Goal: Task Accomplishment & Management: Manage account settings

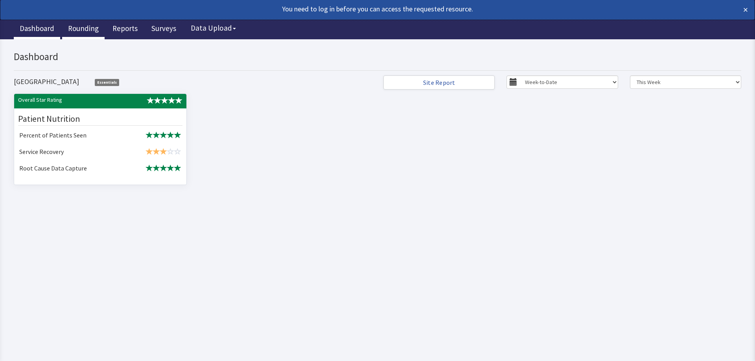
click at [87, 24] on link "Rounding" at bounding box center [83, 30] width 42 height 20
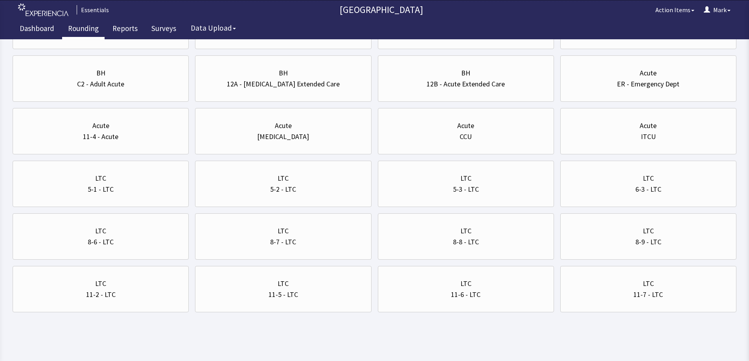
scroll to position [260, 0]
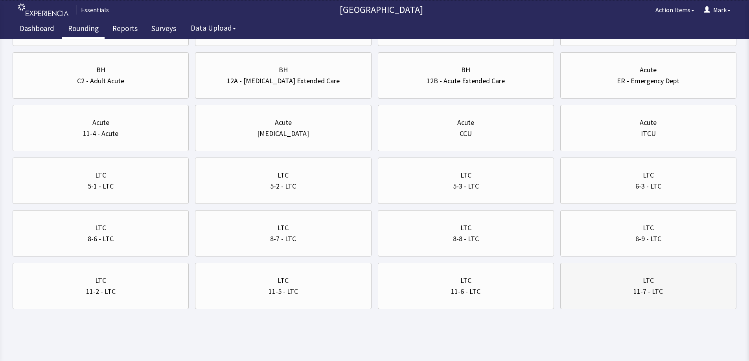
click at [622, 279] on div "LTC" at bounding box center [648, 280] width 163 height 11
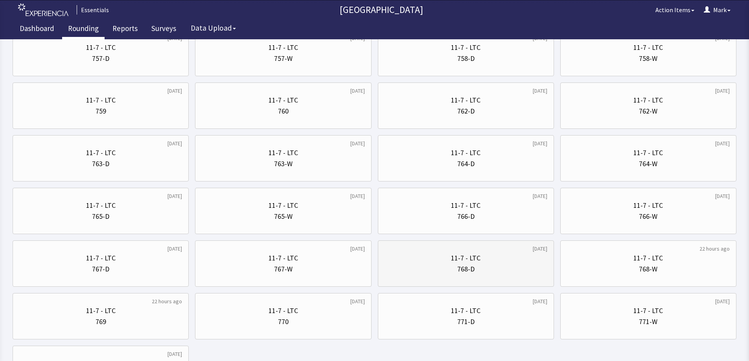
scroll to position [639, 0]
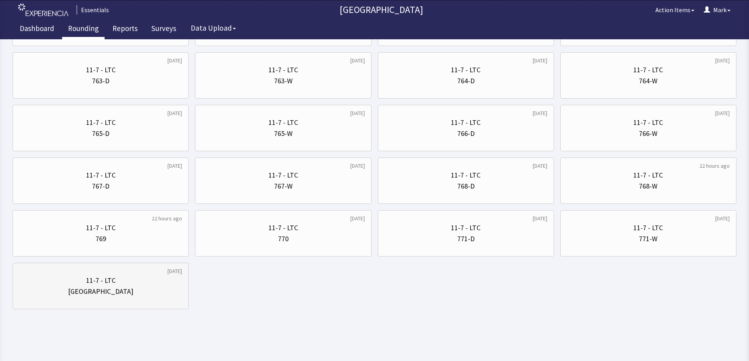
click at [160, 285] on div "11-7 - LTC" at bounding box center [100, 280] width 163 height 11
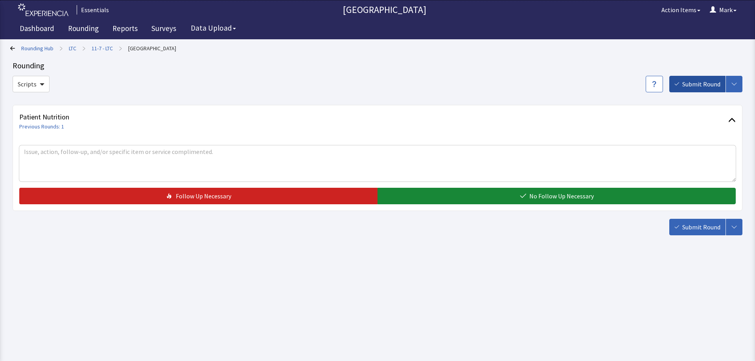
click at [687, 87] on span "Submit Round" at bounding box center [701, 83] width 38 height 9
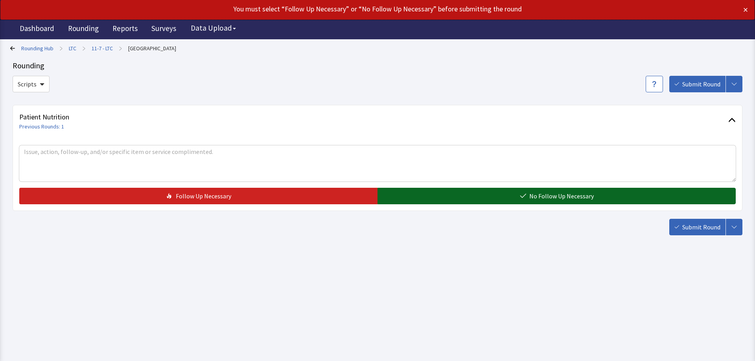
click at [546, 199] on span "No Follow Up Necessary" at bounding box center [561, 196] width 64 height 9
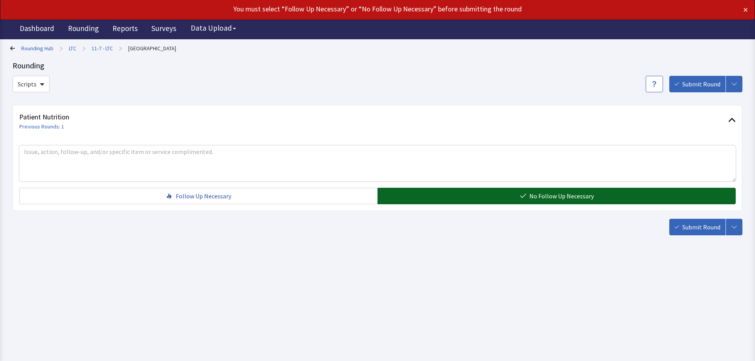
click at [567, 202] on button "No Follow Up Necessary" at bounding box center [557, 196] width 358 height 17
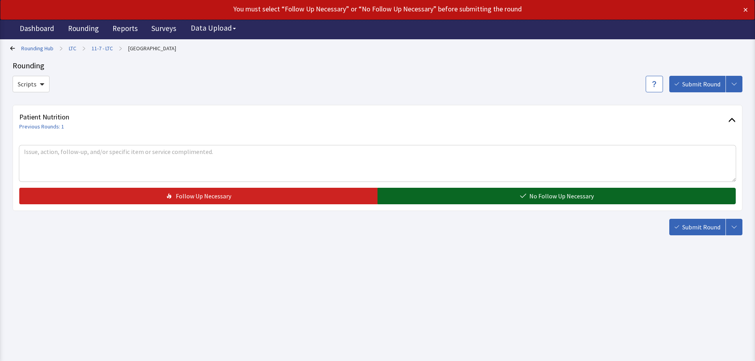
click at [566, 197] on span "No Follow Up Necessary" at bounding box center [561, 196] width 64 height 9
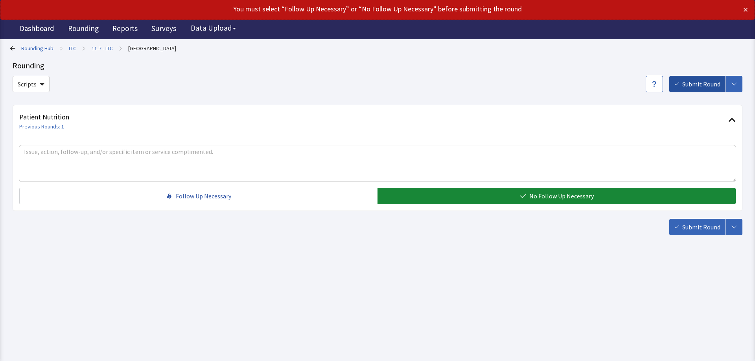
click at [696, 88] on button "Submit Round" at bounding box center [697, 84] width 56 height 17
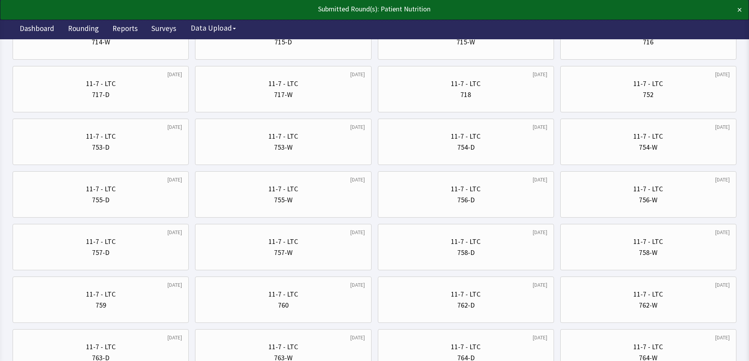
scroll to position [433, 0]
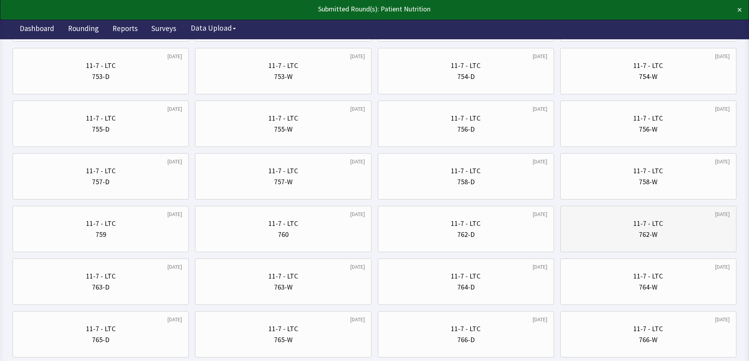
click at [603, 210] on div "[DATE] 11-7 - LTC 762-W" at bounding box center [648, 229] width 176 height 46
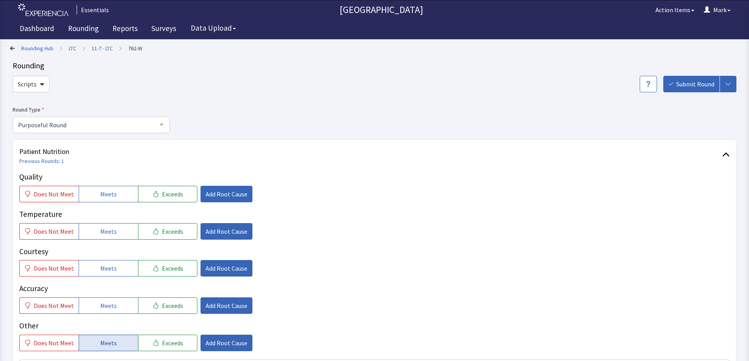
drag, startPoint x: 117, startPoint y: 341, endPoint x: 112, endPoint y: 311, distance: 29.9
click at [117, 341] on button "Meets" at bounding box center [108, 343] width 59 height 17
click at [111, 308] on span "Meets" at bounding box center [108, 305] width 17 height 9
click at [111, 263] on button "Meets" at bounding box center [108, 268] width 59 height 17
drag, startPoint x: 111, startPoint y: 234, endPoint x: 114, endPoint y: 215, distance: 19.1
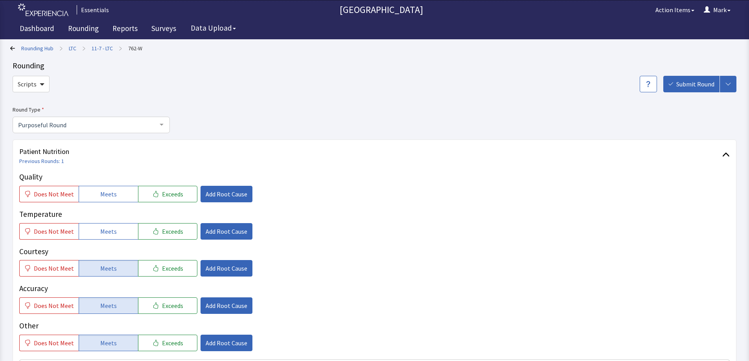
click at [111, 233] on span "Meets" at bounding box center [108, 231] width 17 height 9
click at [112, 202] on button "Meets" at bounding box center [108, 194] width 59 height 17
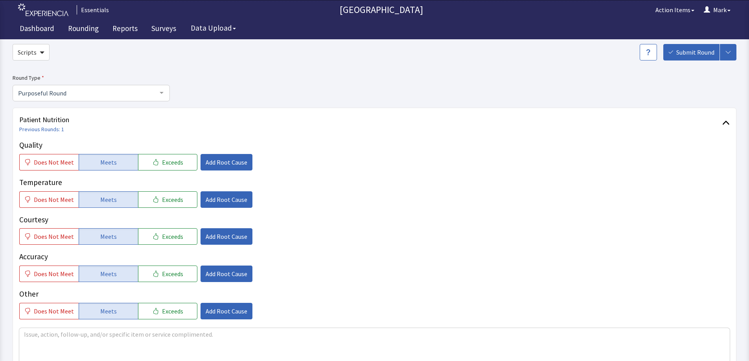
scroll to position [118, 0]
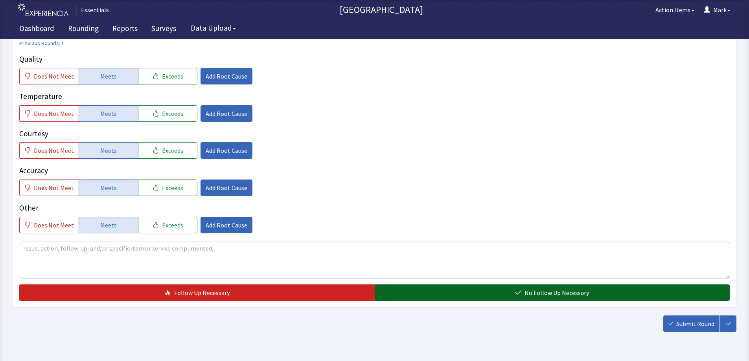
click at [545, 294] on span "No Follow Up Necessary" at bounding box center [557, 292] width 64 height 9
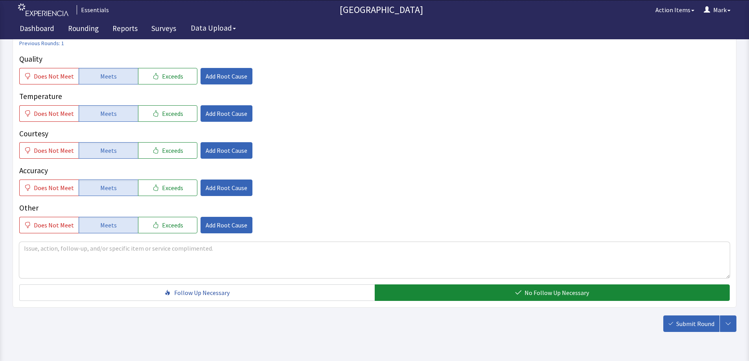
click at [684, 335] on body "Essentials Bergen New Bridge Medical Center Action Items Mark Menu Menu Essenti…" at bounding box center [374, 114] width 749 height 464
click at [682, 322] on span "Submit Round" at bounding box center [695, 323] width 38 height 9
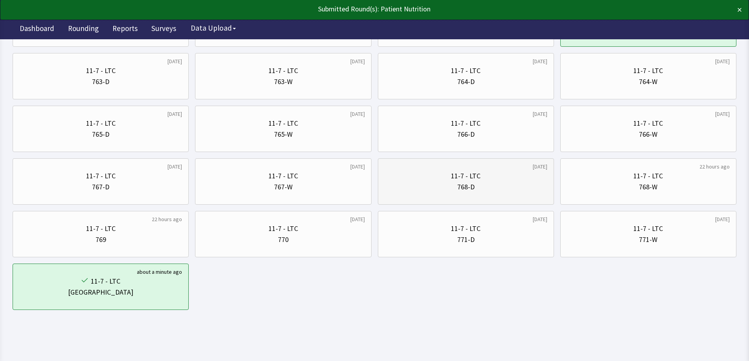
scroll to position [442, 0]
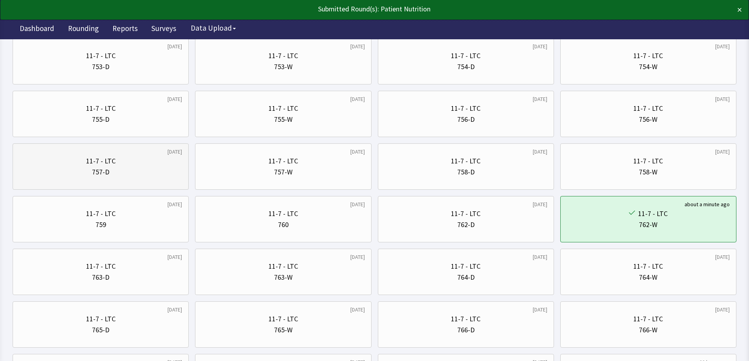
click at [156, 176] on div "757-D" at bounding box center [100, 172] width 163 height 11
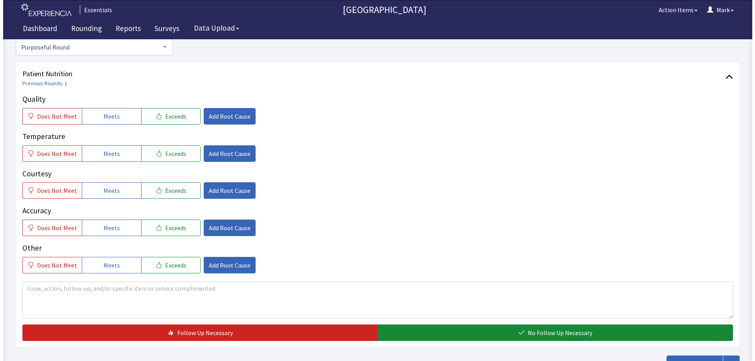
scroll to position [79, 0]
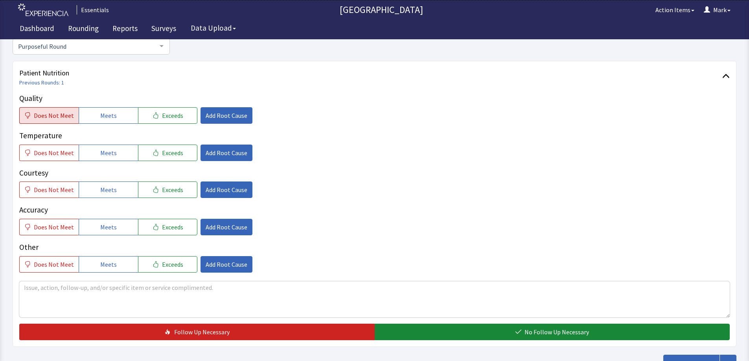
click at [54, 119] on span "Does Not Meet" at bounding box center [54, 115] width 40 height 9
click at [112, 155] on span "Meets" at bounding box center [108, 152] width 17 height 9
click at [108, 187] on span "Meets" at bounding box center [108, 189] width 17 height 9
click at [102, 221] on button "Meets" at bounding box center [108, 227] width 59 height 17
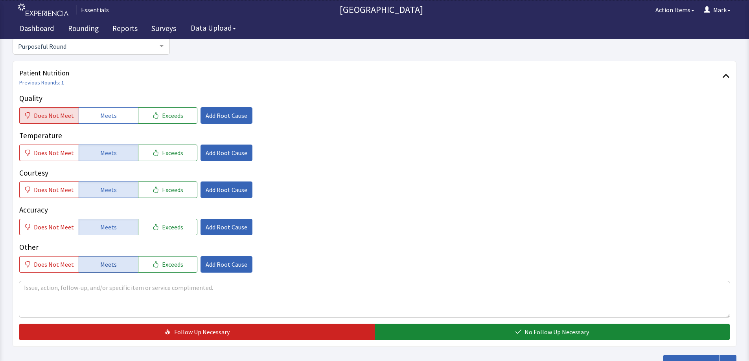
click at [100, 263] on span "Meets" at bounding box center [108, 264] width 17 height 9
click at [233, 121] on button "Add Root Cause" at bounding box center [227, 115] width 52 height 17
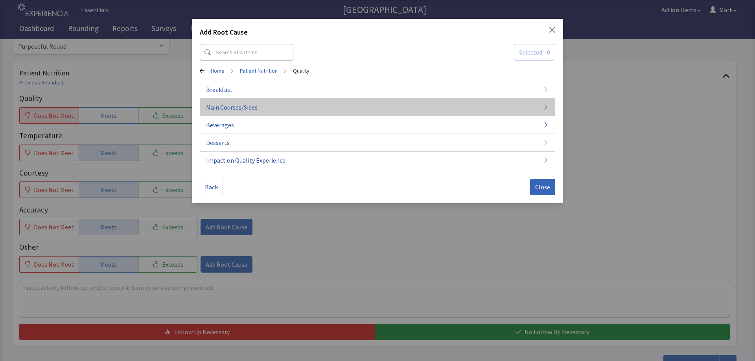
click at [393, 106] on button "Main Courses/Sides" at bounding box center [378, 108] width 356 height 18
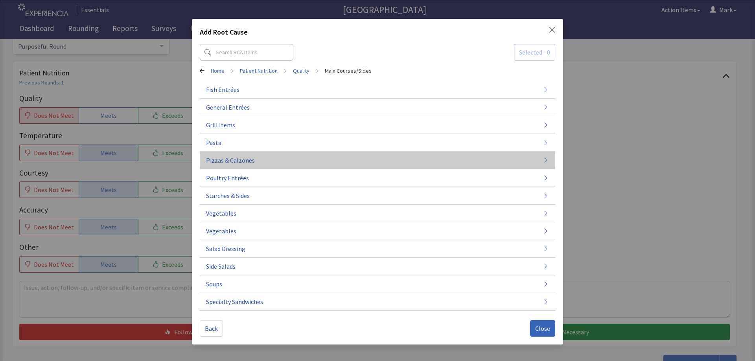
click at [501, 167] on button "Pizzas & Calzones" at bounding box center [378, 161] width 356 height 18
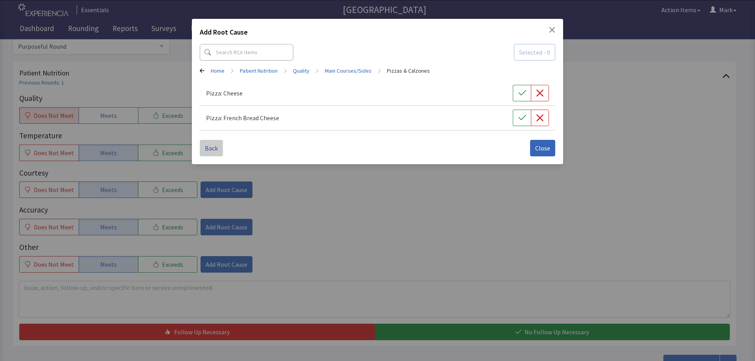
click at [207, 143] on button "Back" at bounding box center [211, 148] width 23 height 17
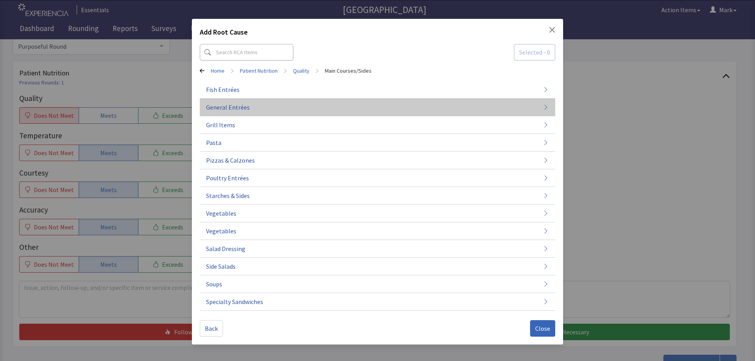
click at [508, 111] on button "General Entrées" at bounding box center [378, 108] width 356 height 18
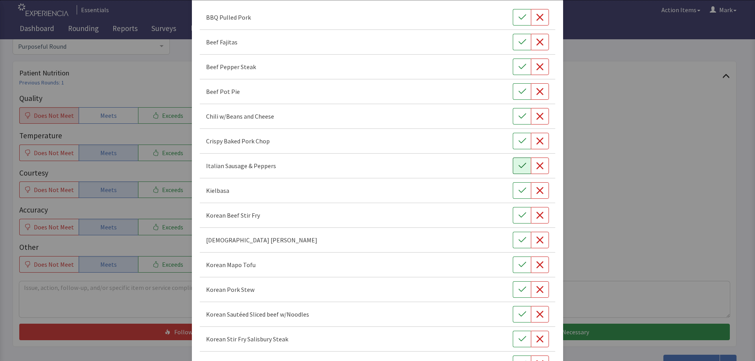
scroll to position [0, 0]
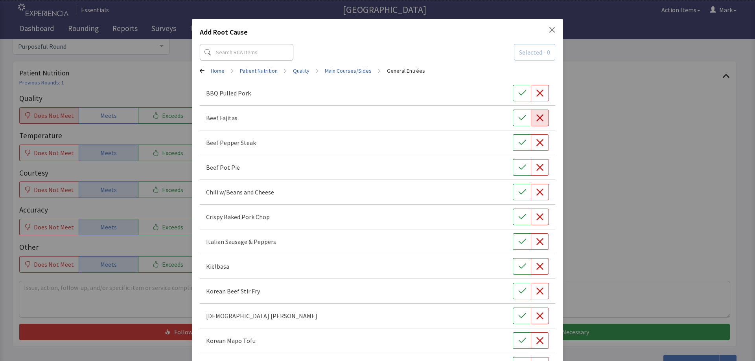
click at [536, 118] on icon "button" at bounding box center [540, 118] width 8 height 8
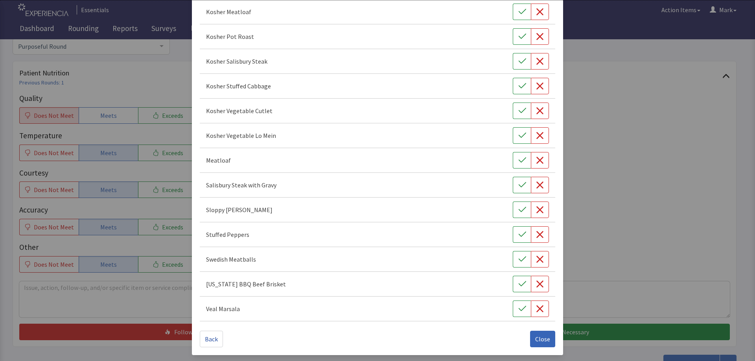
scroll to position [503, 0]
click at [542, 341] on span "Close" at bounding box center [542, 338] width 15 height 9
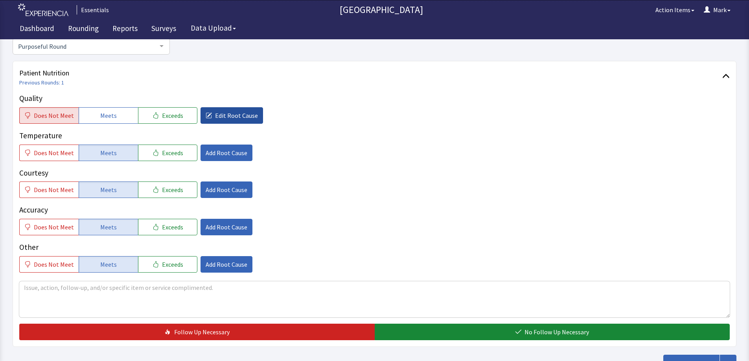
click at [221, 122] on button "Edit Root Cause" at bounding box center [232, 115] width 63 height 17
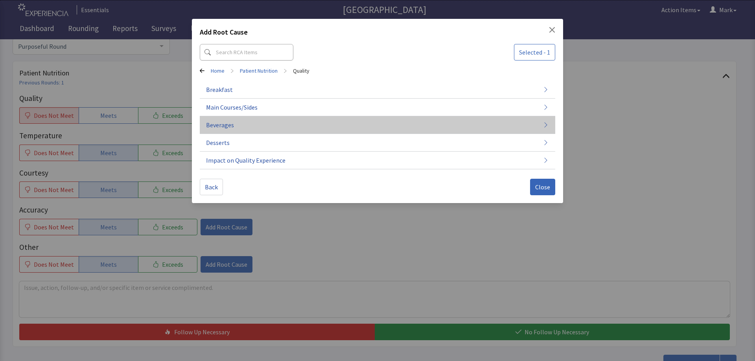
click at [267, 120] on button "Beverages" at bounding box center [378, 125] width 356 height 18
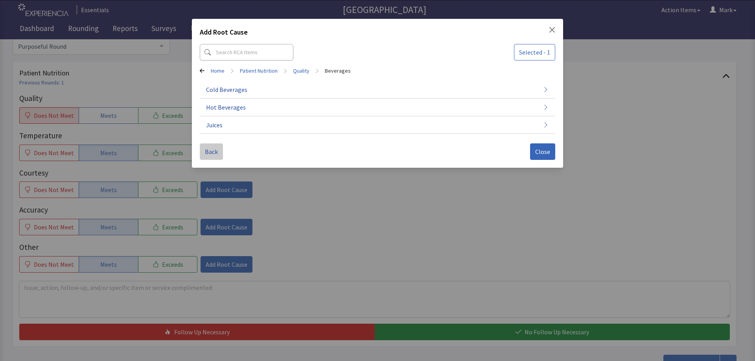
click at [200, 147] on button "Back" at bounding box center [211, 152] width 23 height 17
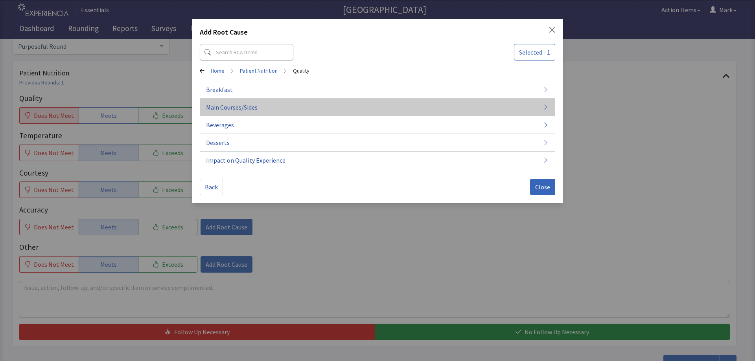
click at [244, 108] on span "Main Courses/Sides" at bounding box center [232, 107] width 52 height 9
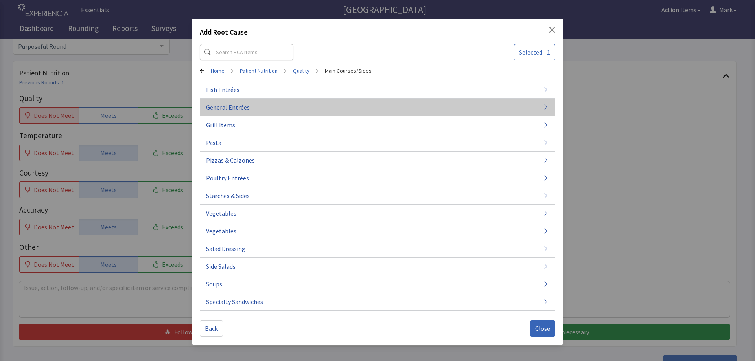
click at [380, 113] on button "General Entrées" at bounding box center [378, 108] width 356 height 18
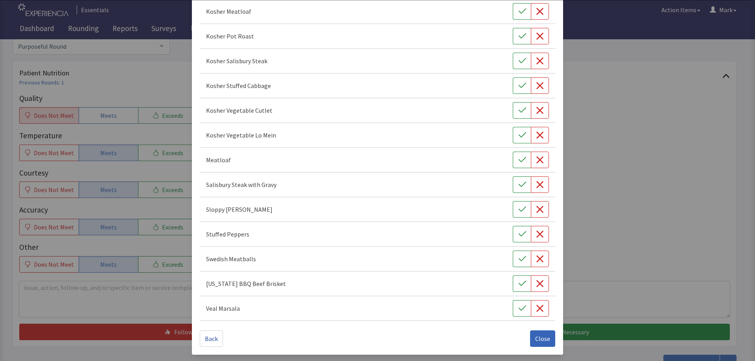
click at [209, 340] on span "Back" at bounding box center [211, 338] width 13 height 9
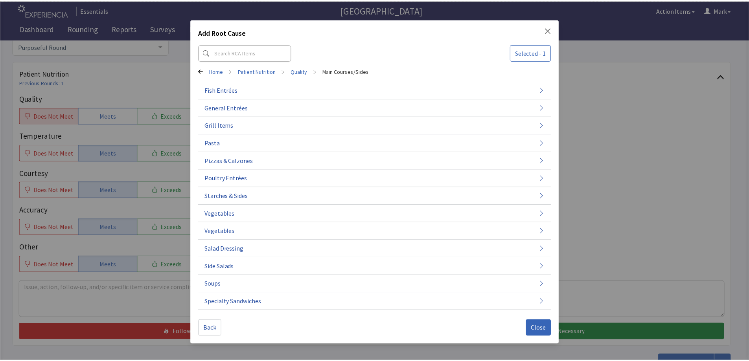
scroll to position [0, 0]
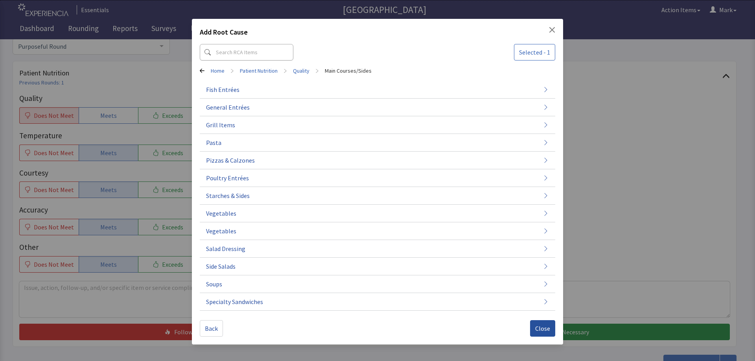
click at [540, 332] on span "Close" at bounding box center [542, 328] width 15 height 9
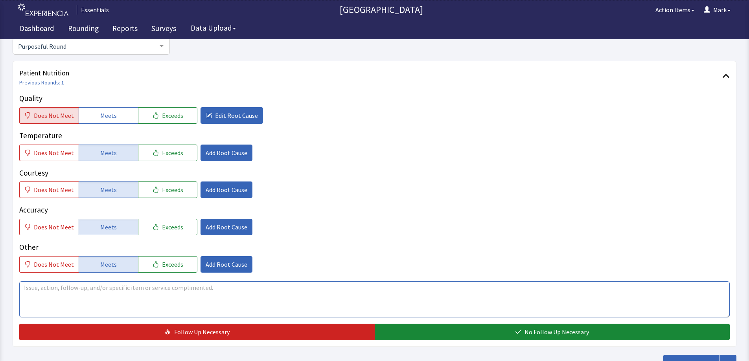
click at [79, 305] on textarea at bounding box center [374, 300] width 711 height 36
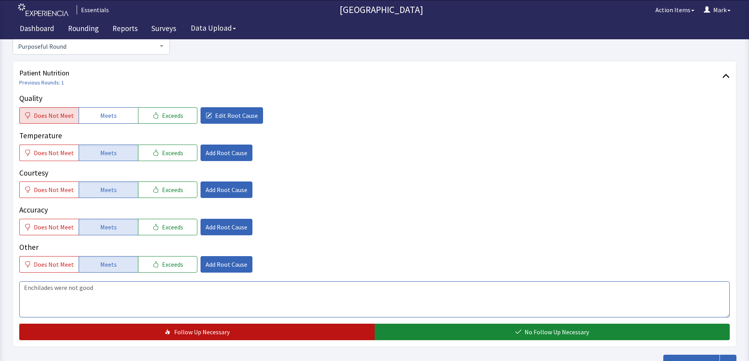
type textarea "Enchilades were not good"
click at [205, 331] on span "Follow Up Necessary" at bounding box center [201, 332] width 55 height 9
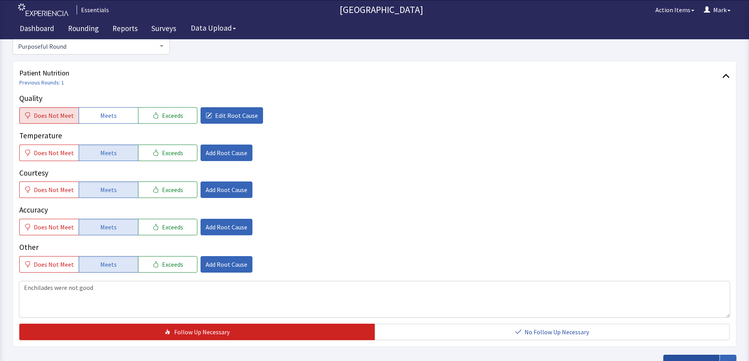
click at [683, 357] on button "Submit Round" at bounding box center [691, 363] width 56 height 17
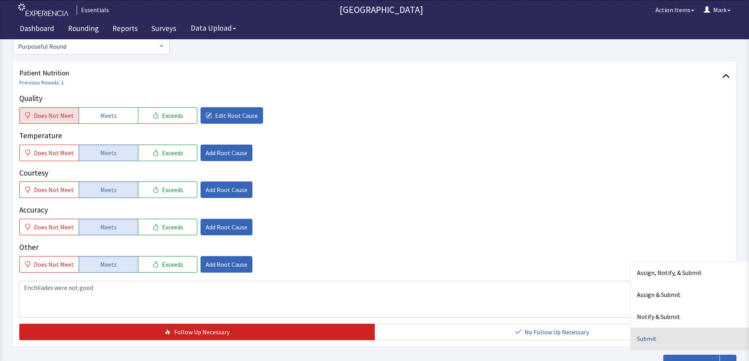
click at [670, 339] on div "Submit" at bounding box center [690, 339] width 118 height 22
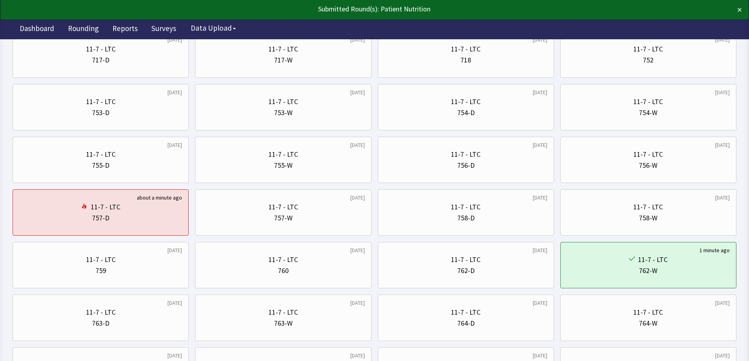
scroll to position [354, 0]
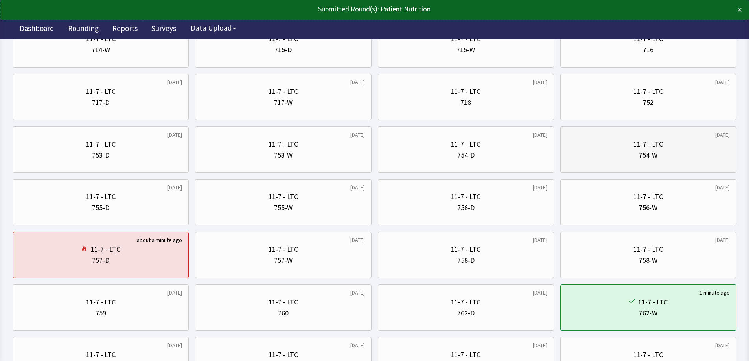
click at [614, 160] on div "754-W" at bounding box center [648, 155] width 163 height 11
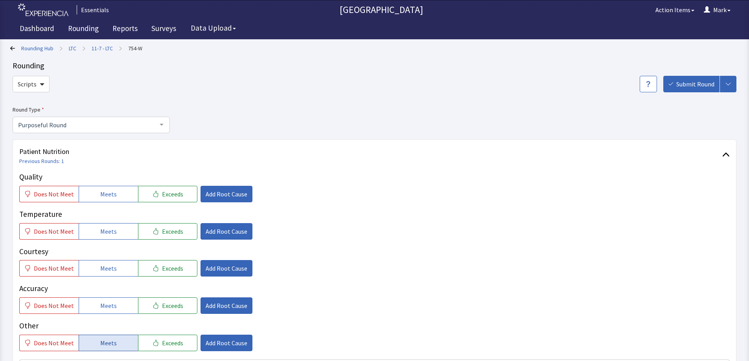
click at [112, 339] on span "Meets" at bounding box center [108, 343] width 17 height 9
click at [110, 301] on span "Meets" at bounding box center [108, 305] width 17 height 9
drag, startPoint x: 110, startPoint y: 269, endPoint x: 106, endPoint y: 231, distance: 38.0
click at [109, 269] on span "Meets" at bounding box center [108, 268] width 17 height 9
click at [104, 226] on button "Meets" at bounding box center [108, 231] width 59 height 17
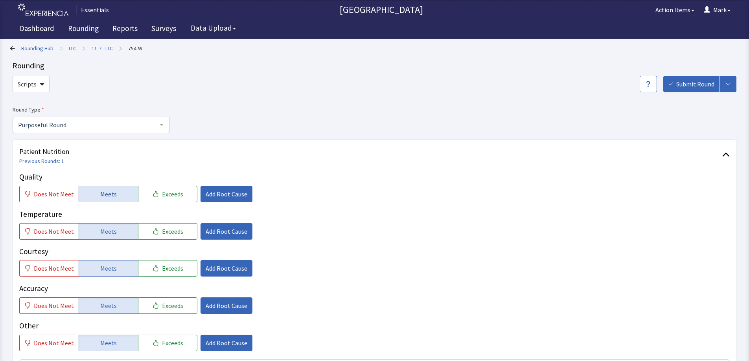
click at [105, 196] on span "Meets" at bounding box center [108, 194] width 17 height 9
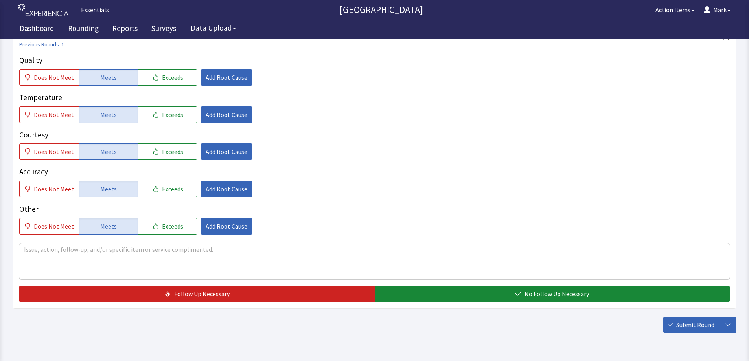
scroll to position [118, 0]
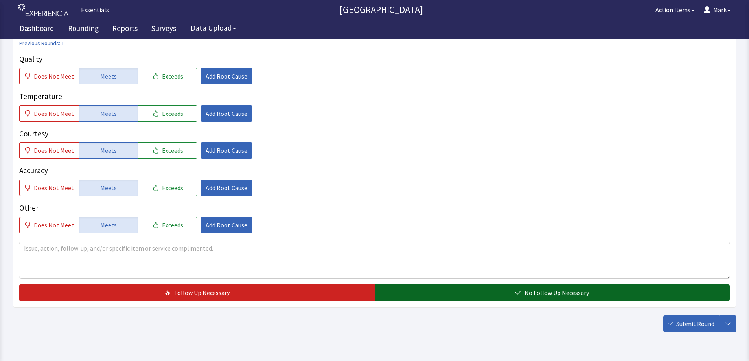
click at [533, 287] on div "Quality Does Not Meet Meets Exceeds Add Root Cause Temperature Does Not Meet Me…" at bounding box center [374, 177] width 711 height 248
click at [537, 290] on span "No Follow Up Necessary" at bounding box center [557, 292] width 64 height 9
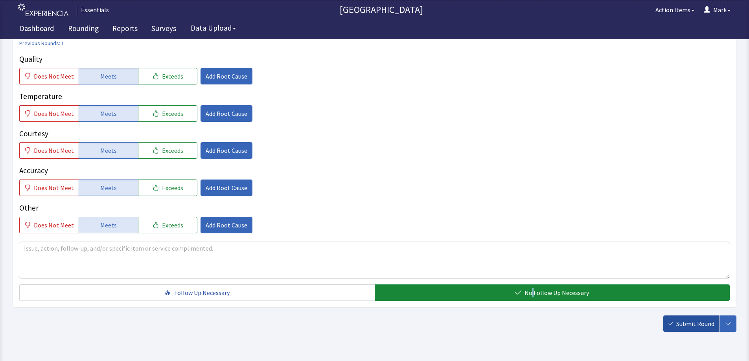
click at [695, 324] on span "Submit Round" at bounding box center [695, 323] width 38 height 9
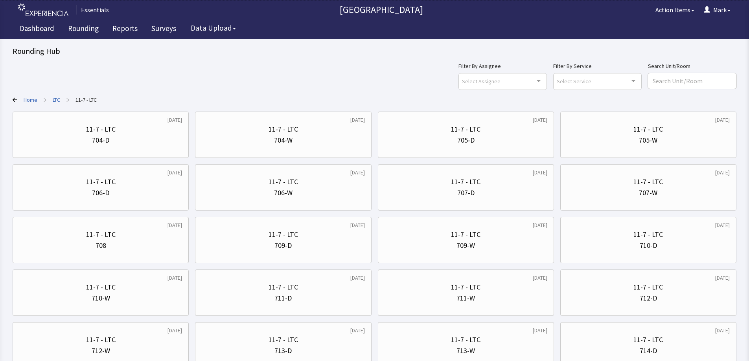
drag, startPoint x: 263, startPoint y: 70, endPoint x: 339, endPoint y: 10, distance: 96.1
click at [266, 70] on div "Filter By Assignee Select Assignee Clear Selection [PERSON_NAME] [PERSON_NAME] …" at bounding box center [375, 75] width 724 height 28
click at [91, 27] on link "Rounding" at bounding box center [83, 30] width 42 height 20
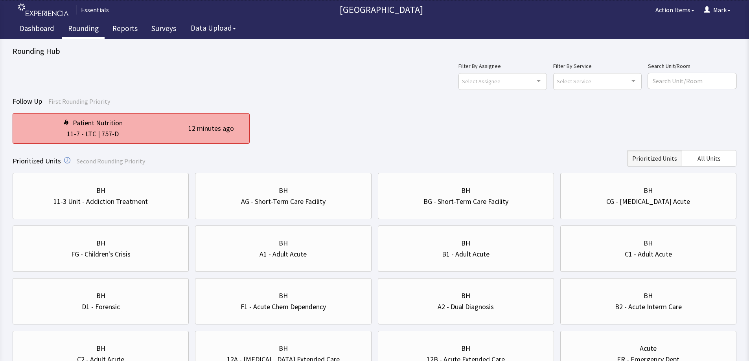
click at [140, 126] on div "Patient Nutrition" at bounding box center [92, 123] width 147 height 11
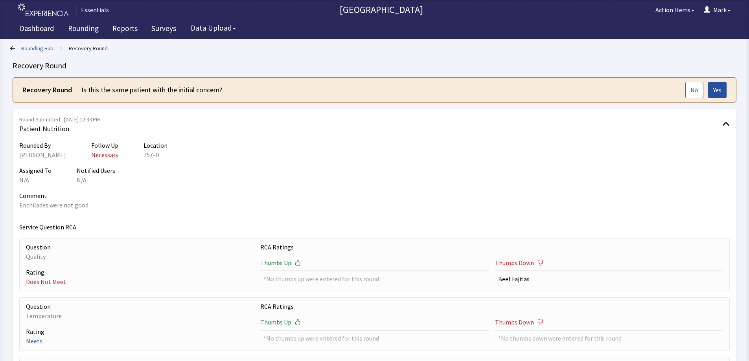
click at [718, 94] on span "Yes" at bounding box center [717, 89] width 8 height 9
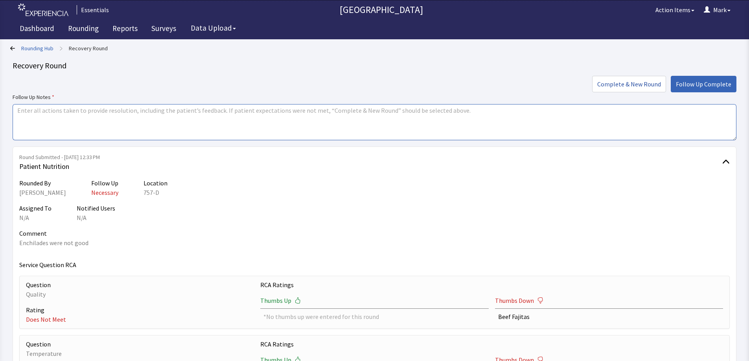
click at [290, 113] on textarea at bounding box center [375, 122] width 724 height 36
type textarea "M"
type textarea "A"
type textarea "Pt just does not care for the enchiladas. Added to dislikes list. PT did not wa…"
click at [708, 77] on button "Follow Up Complete" at bounding box center [704, 84] width 66 height 17
